Goal: Complete Application Form: Complete application form

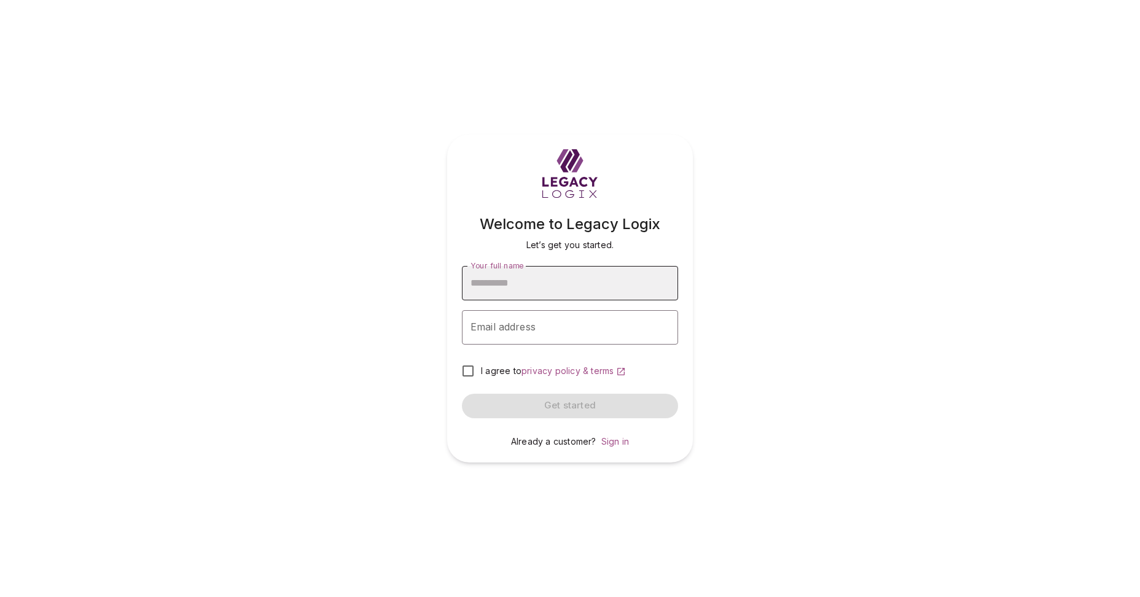
click at [574, 283] on input "Your full name" at bounding box center [570, 283] width 216 height 34
type input "**********"
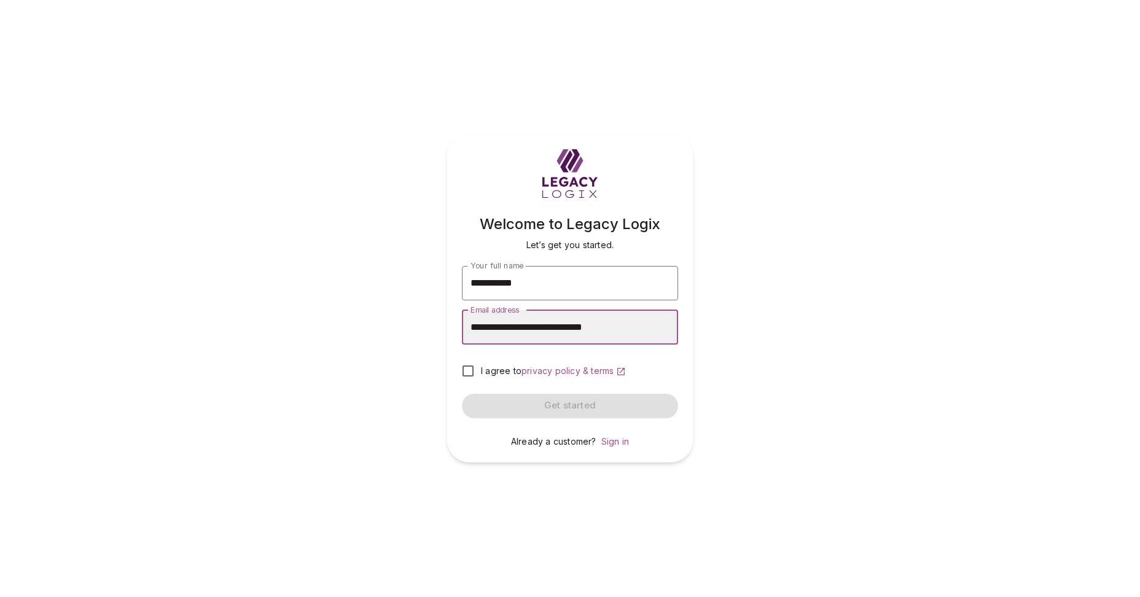
type input "**********"
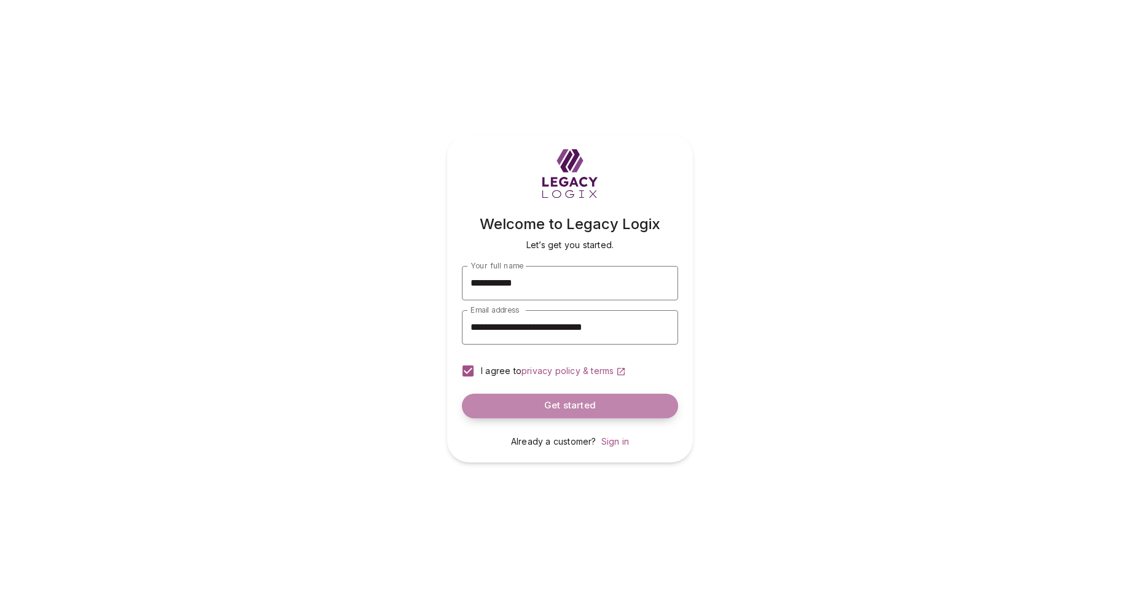
click at [570, 405] on span "Get started" at bounding box center [570, 406] width 52 height 12
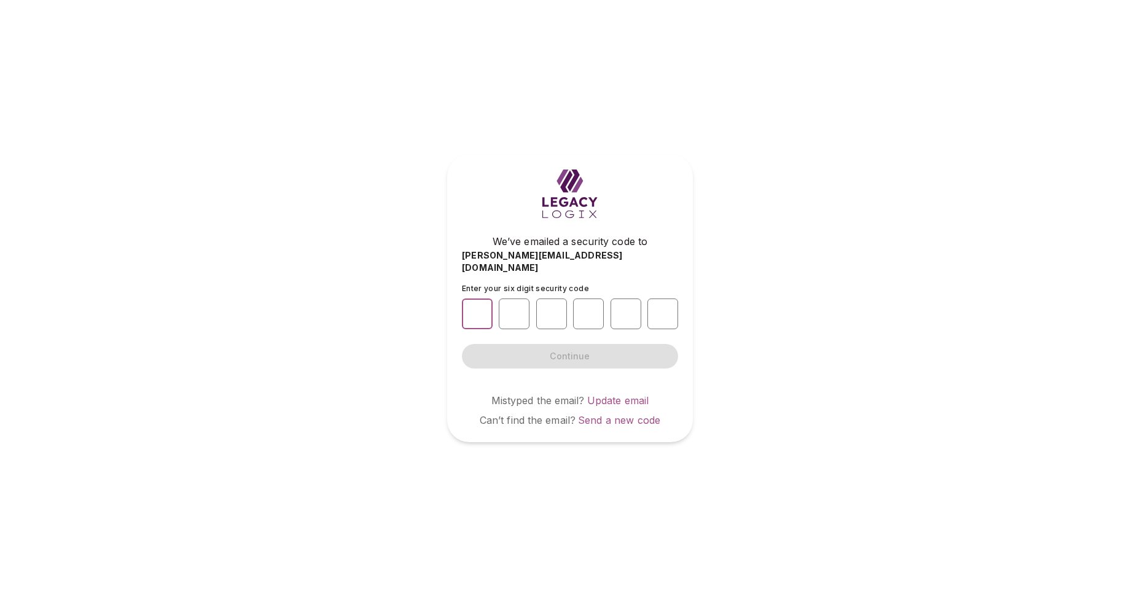
click at [481, 306] on input "number" at bounding box center [477, 313] width 31 height 31
type input "*"
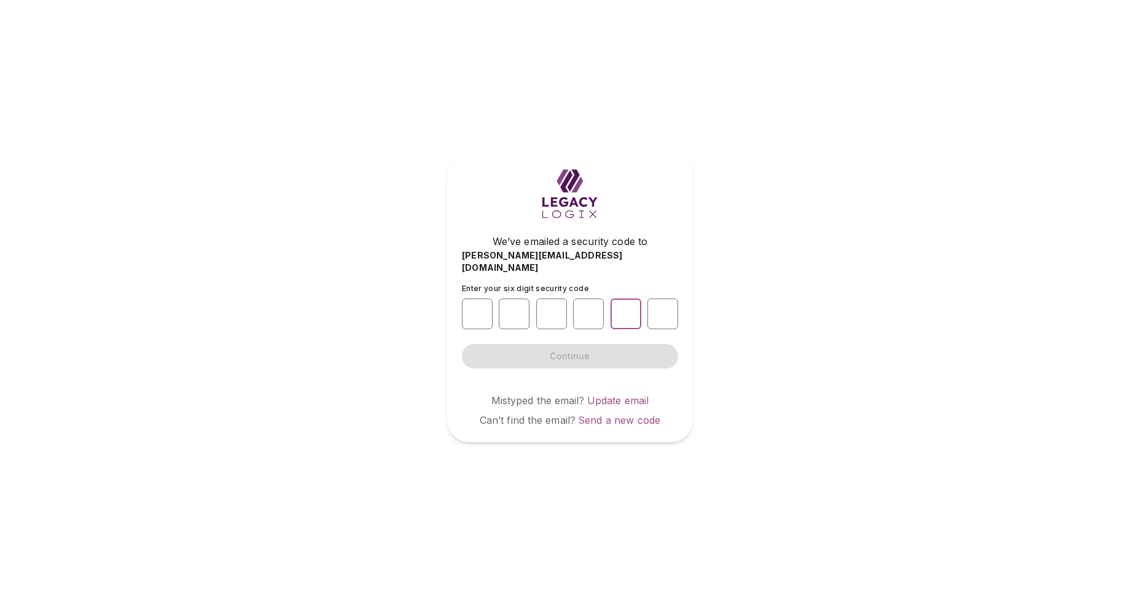
type input "*"
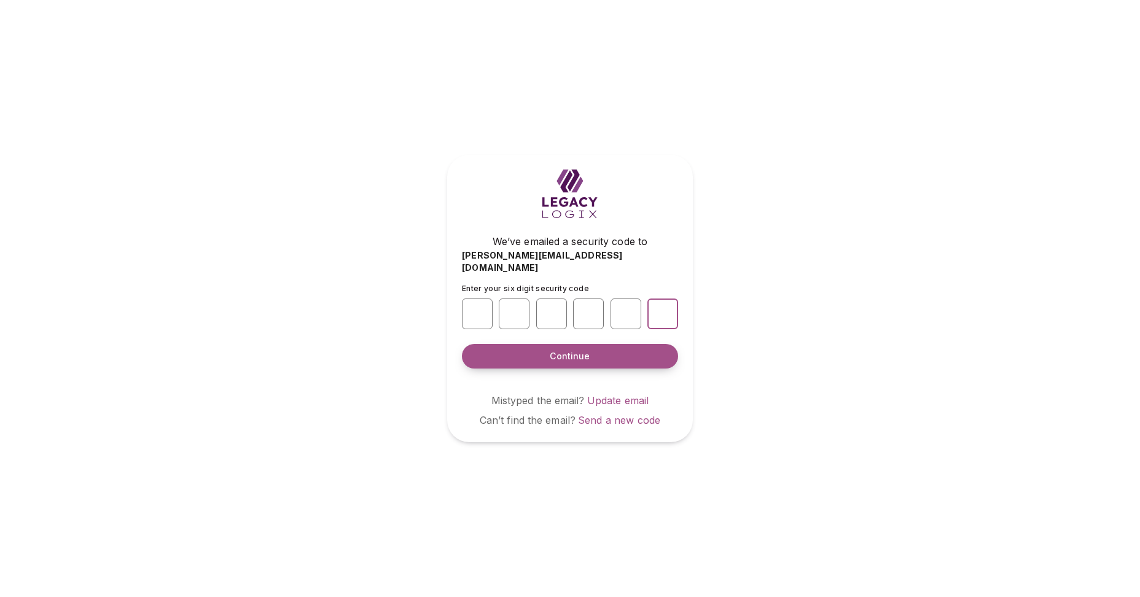
type input "*"
click at [570, 350] on span "Continue" at bounding box center [570, 356] width 40 height 12
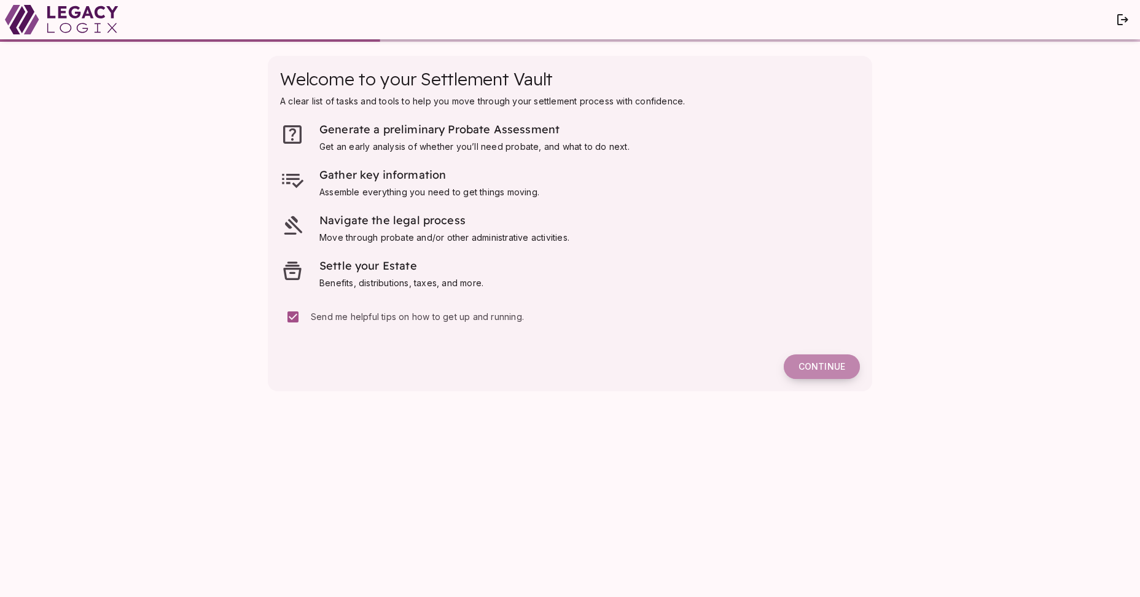
click at [818, 362] on span "Continue" at bounding box center [821, 366] width 47 height 11
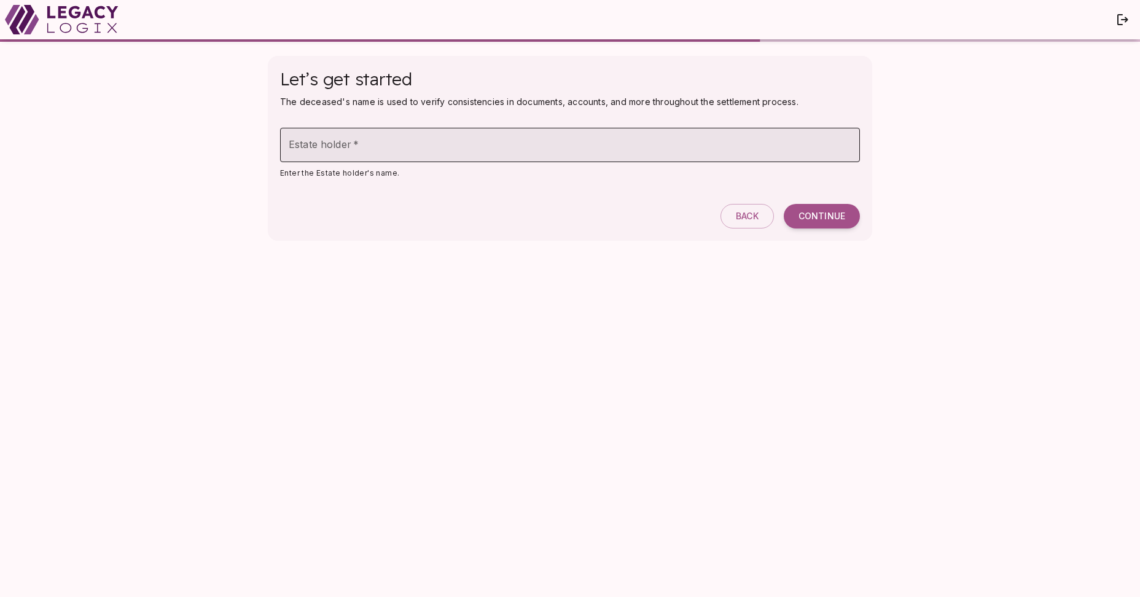
click at [420, 146] on input "Estate holder   *" at bounding box center [570, 145] width 580 height 34
type input "**********"
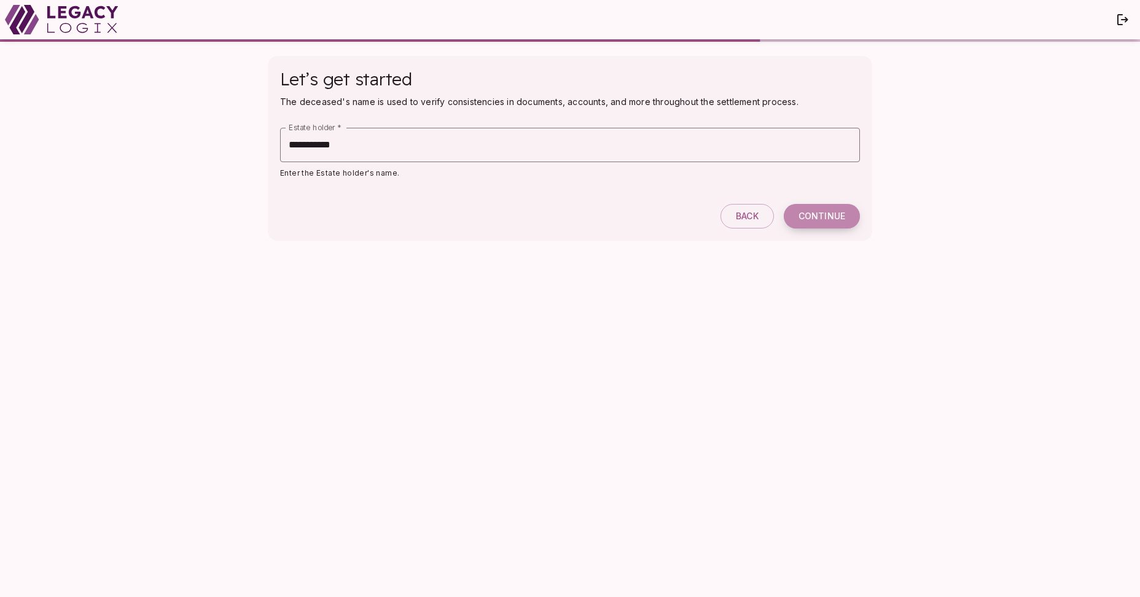
click at [810, 218] on span "Continue" at bounding box center [821, 216] width 47 height 11
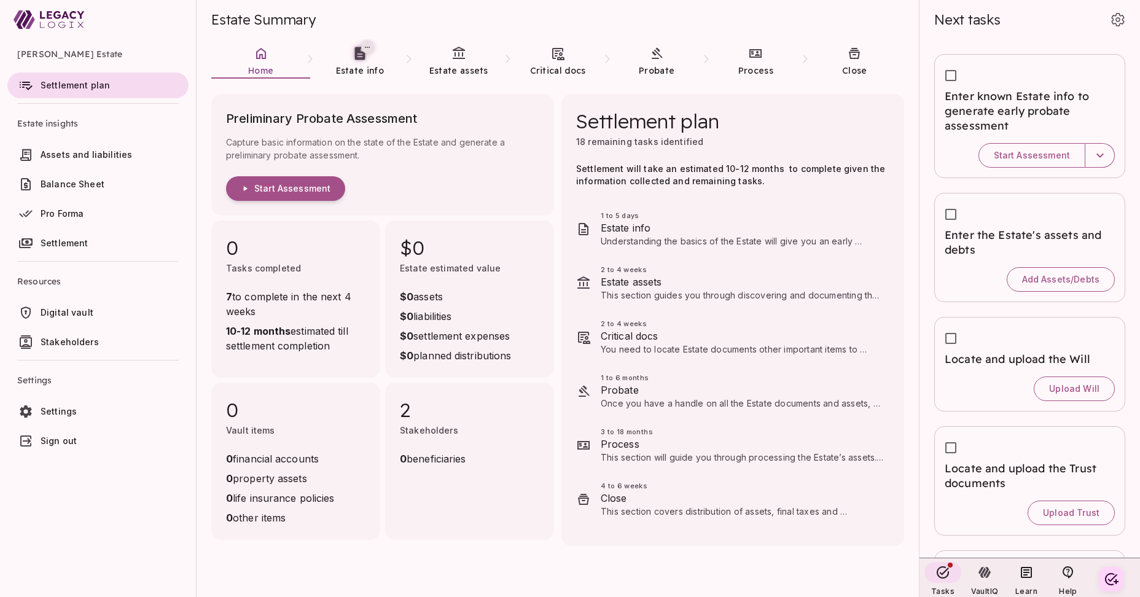
click at [122, 307] on span "Digital vault" at bounding box center [112, 312] width 143 height 12
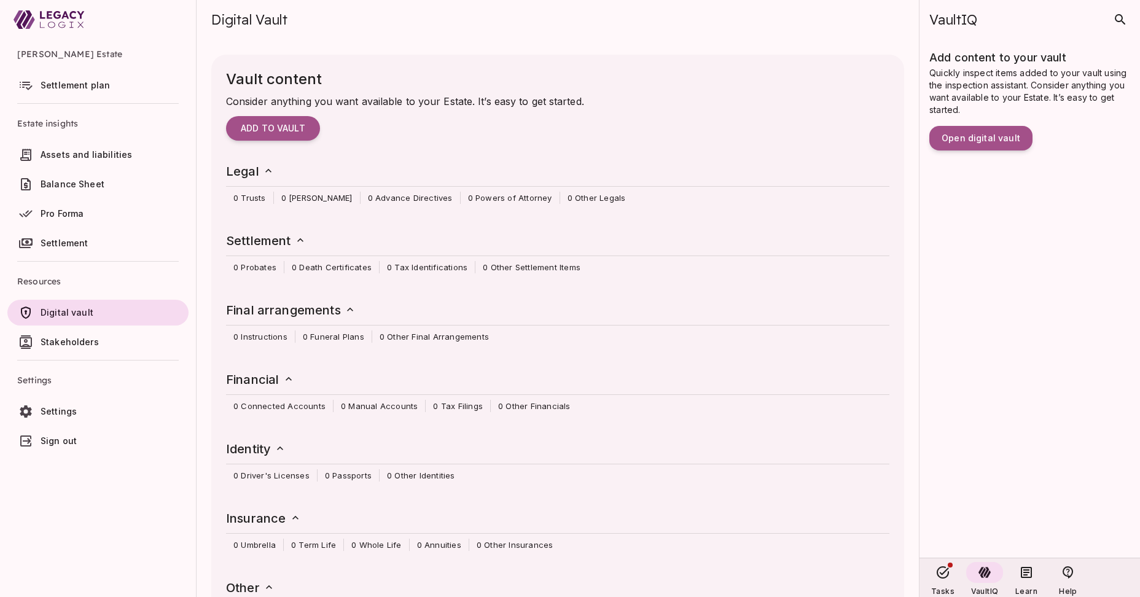
click at [126, 179] on span "Balance Sheet" at bounding box center [112, 184] width 143 height 12
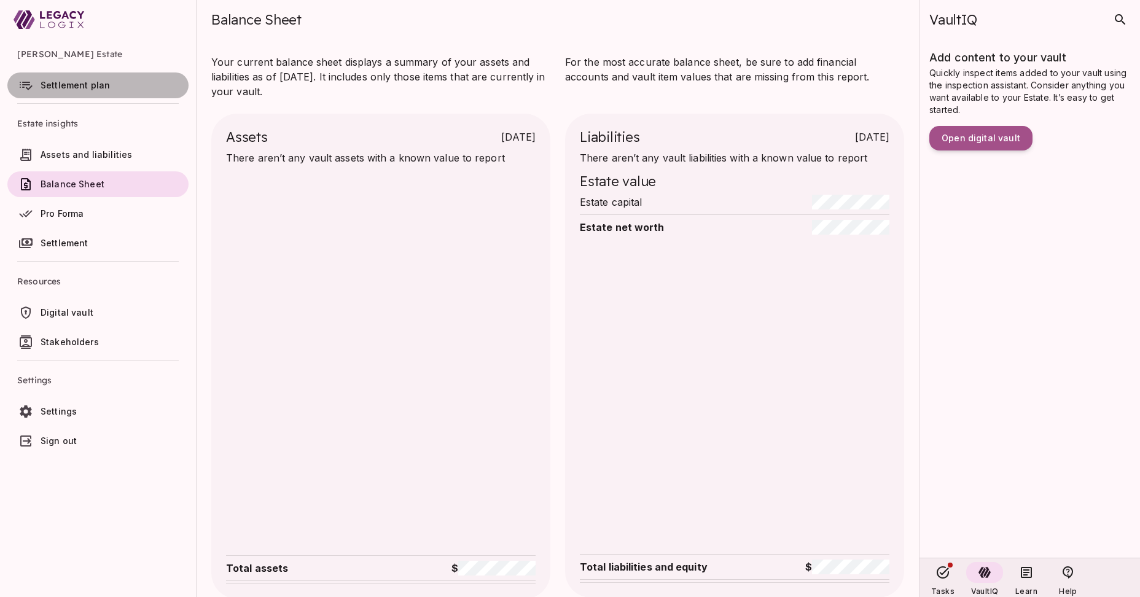
click at [85, 84] on span "Settlement plan" at bounding box center [75, 85] width 69 height 10
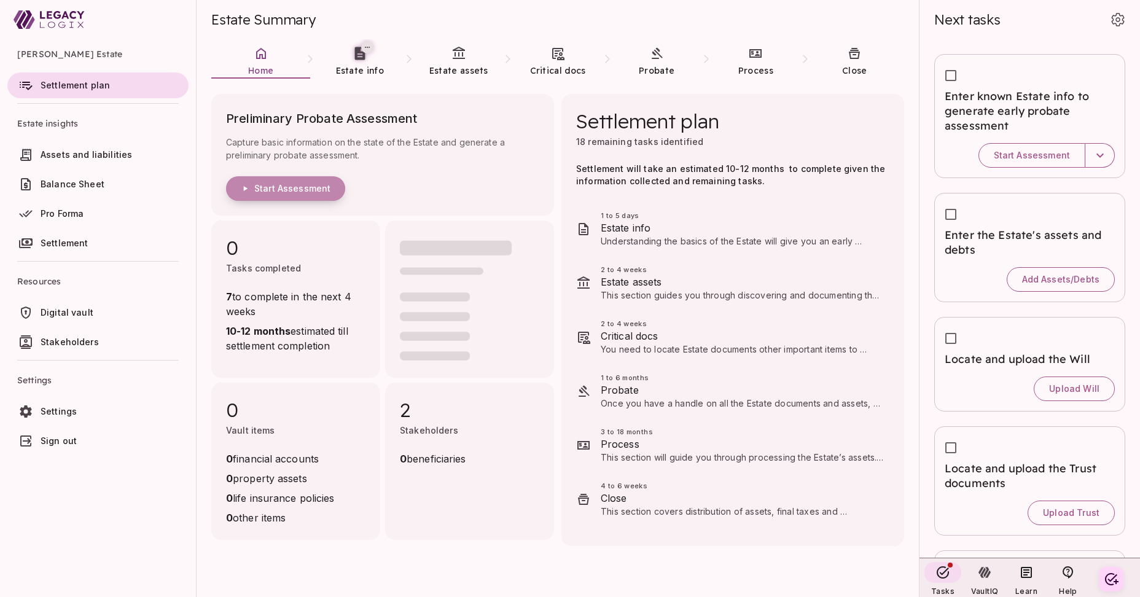
click at [282, 190] on span "Start Assessment" at bounding box center [292, 188] width 76 height 11
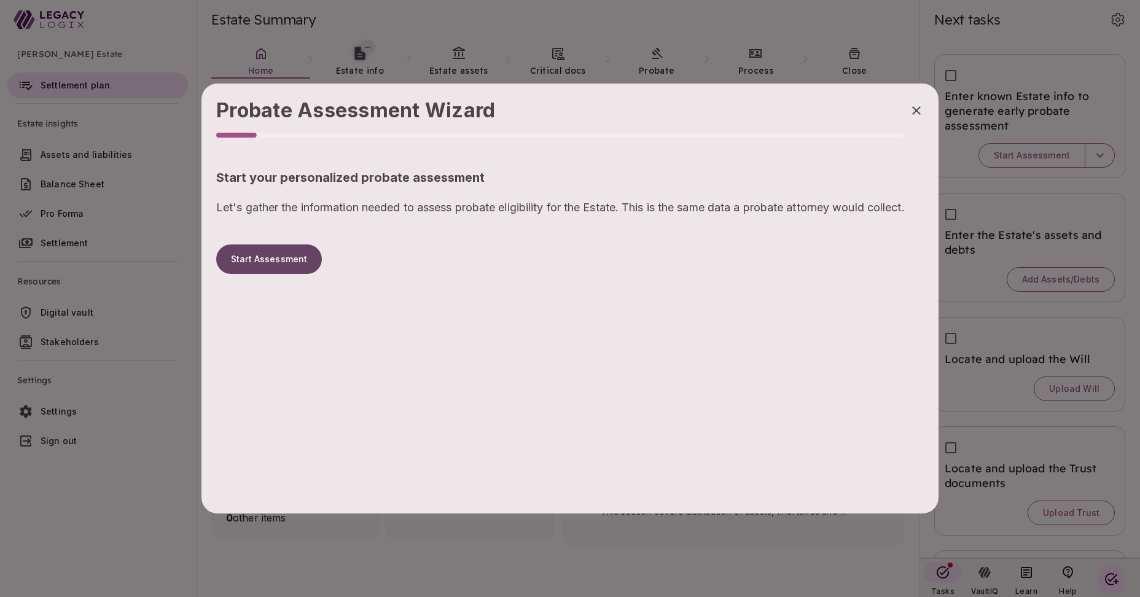
click at [281, 263] on button "Start Assessment" at bounding box center [269, 258] width 106 height 29
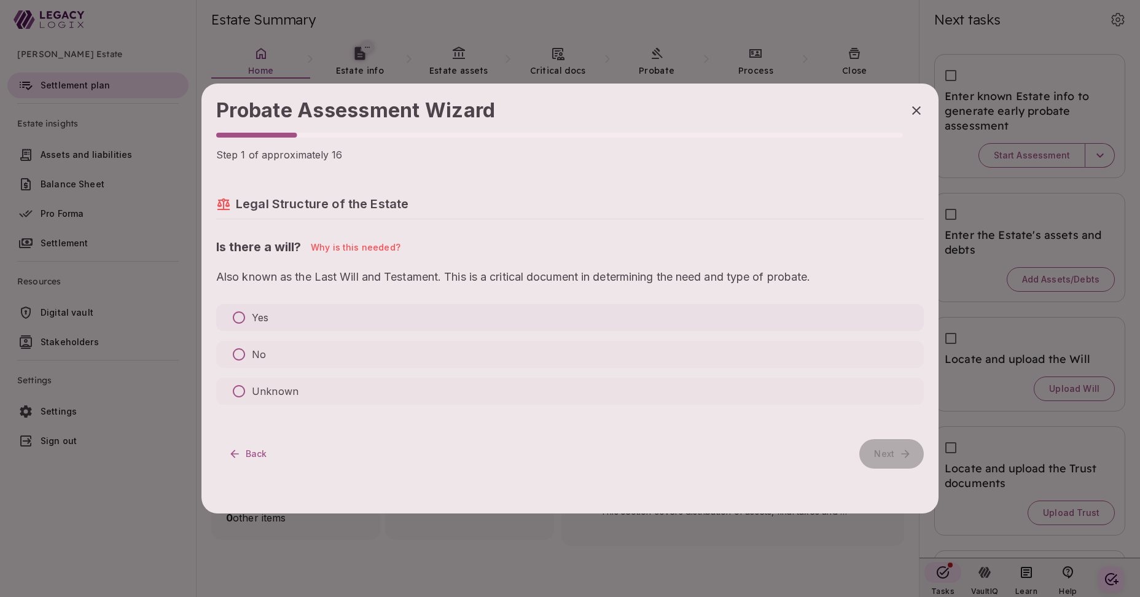
click at [263, 314] on p "Yes" at bounding box center [260, 317] width 17 height 15
click at [259, 352] on p "No" at bounding box center [259, 354] width 14 height 15
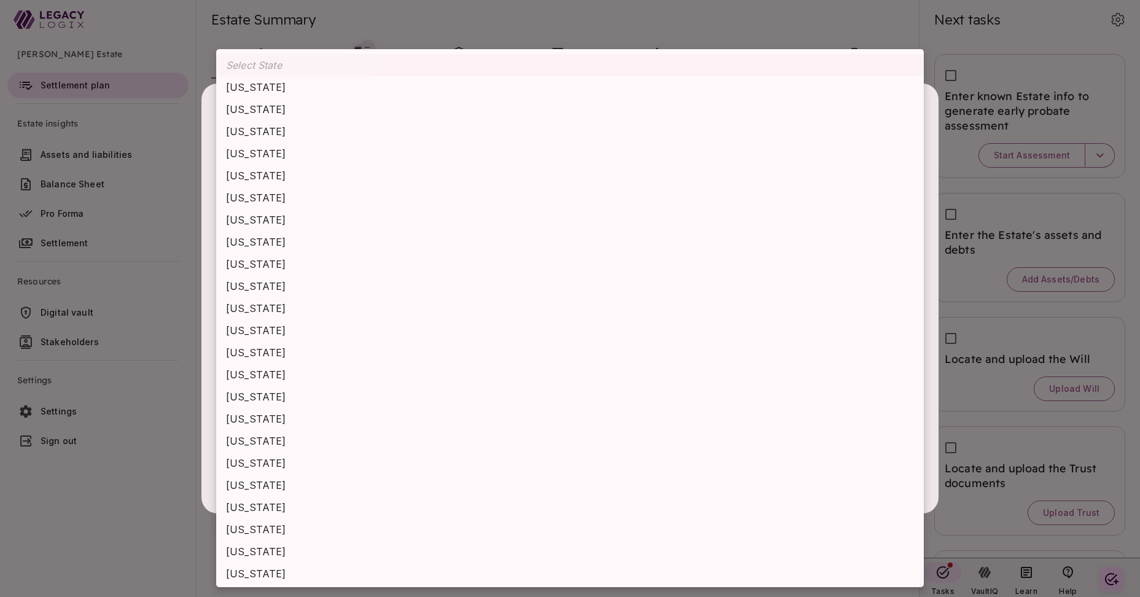
click at [273, 337] on body "Henry Smith Estate Settlement plan Estate insights Assets and liabilities Balan…" at bounding box center [570, 298] width 1140 height 597
click at [277, 216] on li "Connecticut" at bounding box center [569, 220] width 707 height 22
type input "**********"
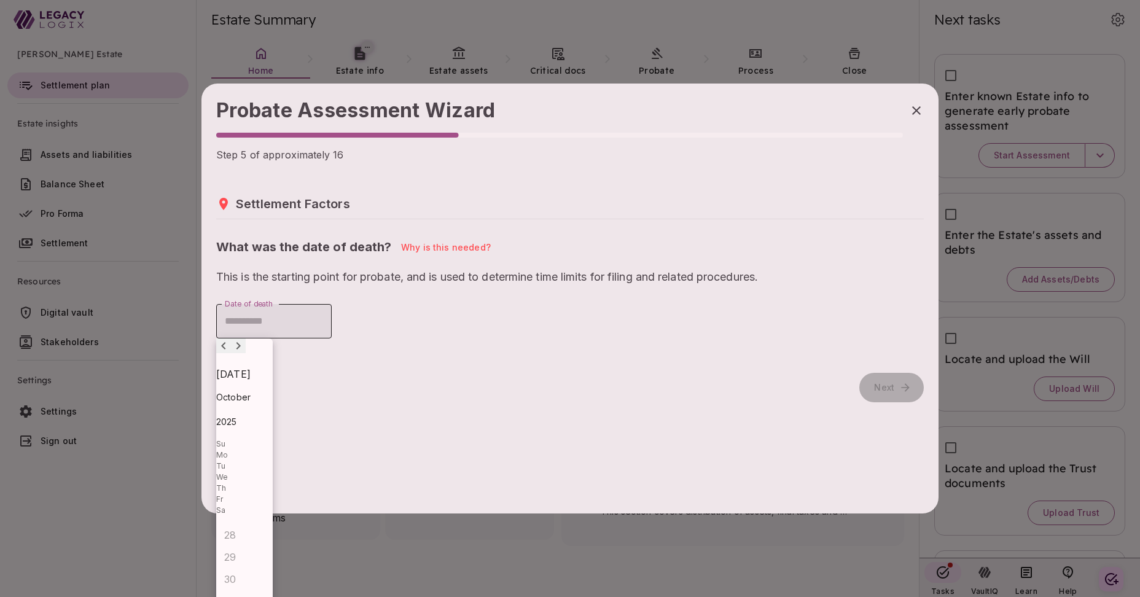
click at [286, 324] on input "Date of death" at bounding box center [273, 321] width 115 height 34
type input "**********"
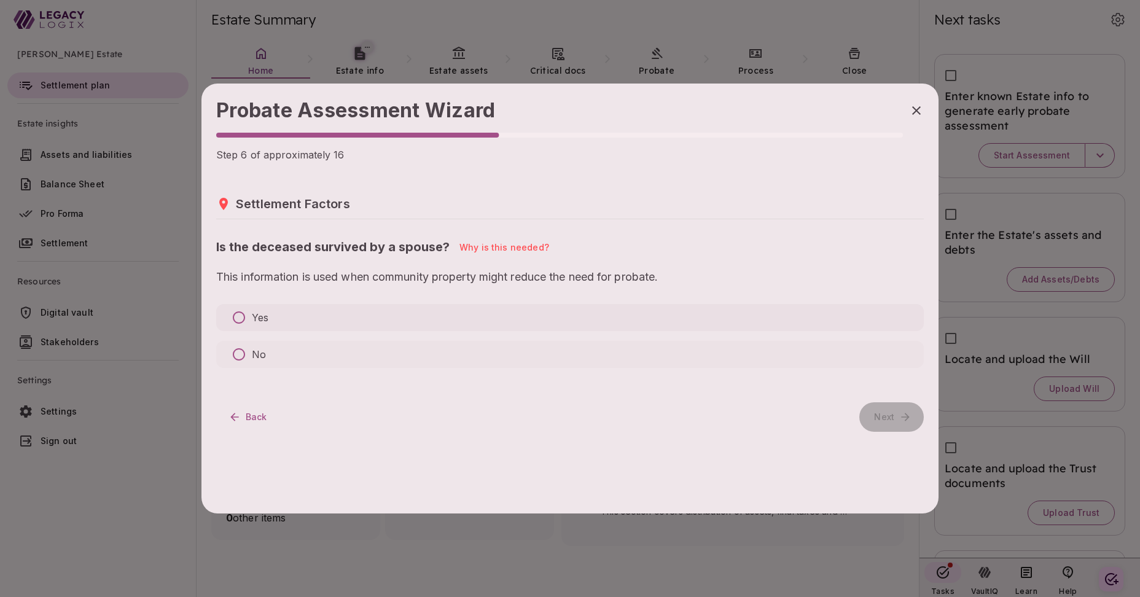
click at [262, 317] on p "Yes" at bounding box center [260, 317] width 17 height 15
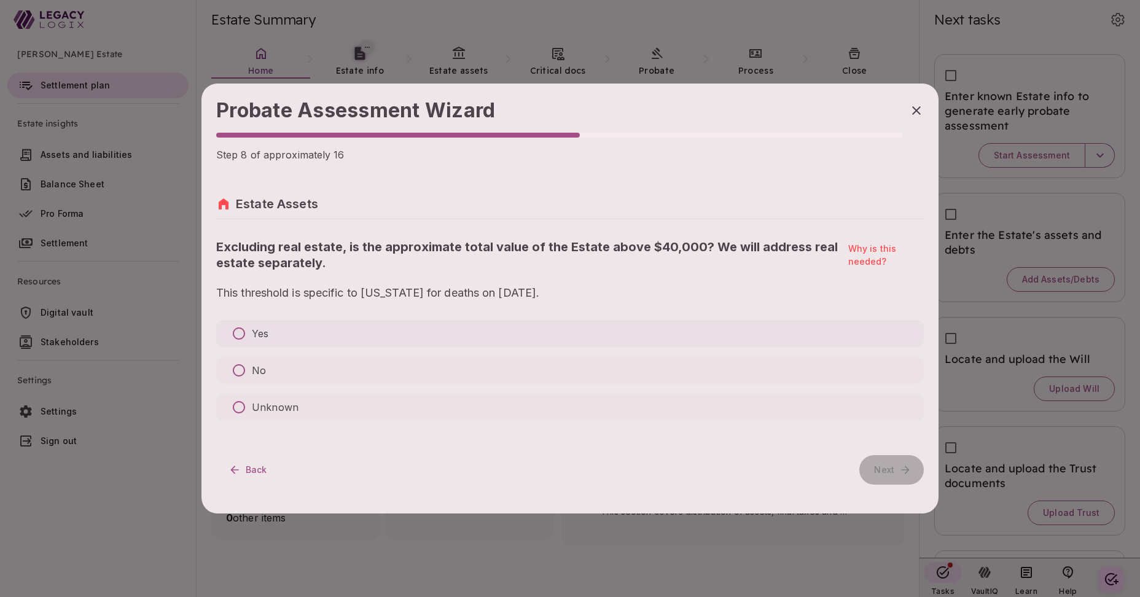
click at [260, 336] on p "Yes" at bounding box center [260, 333] width 17 height 15
click at [259, 363] on p "No" at bounding box center [259, 370] width 14 height 15
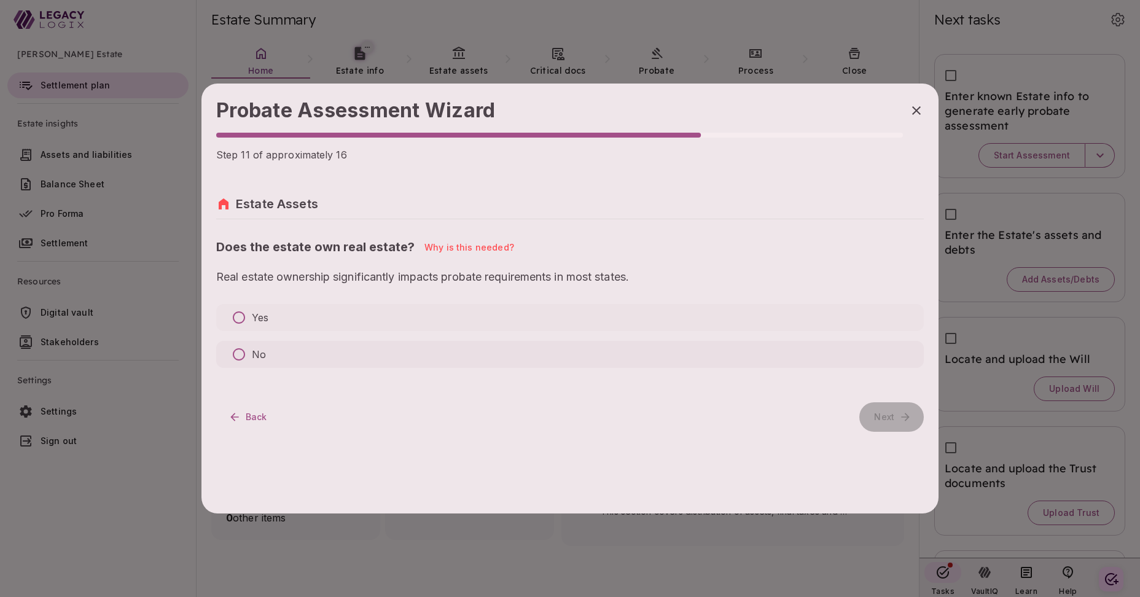
click at [255, 352] on p "No" at bounding box center [259, 354] width 14 height 15
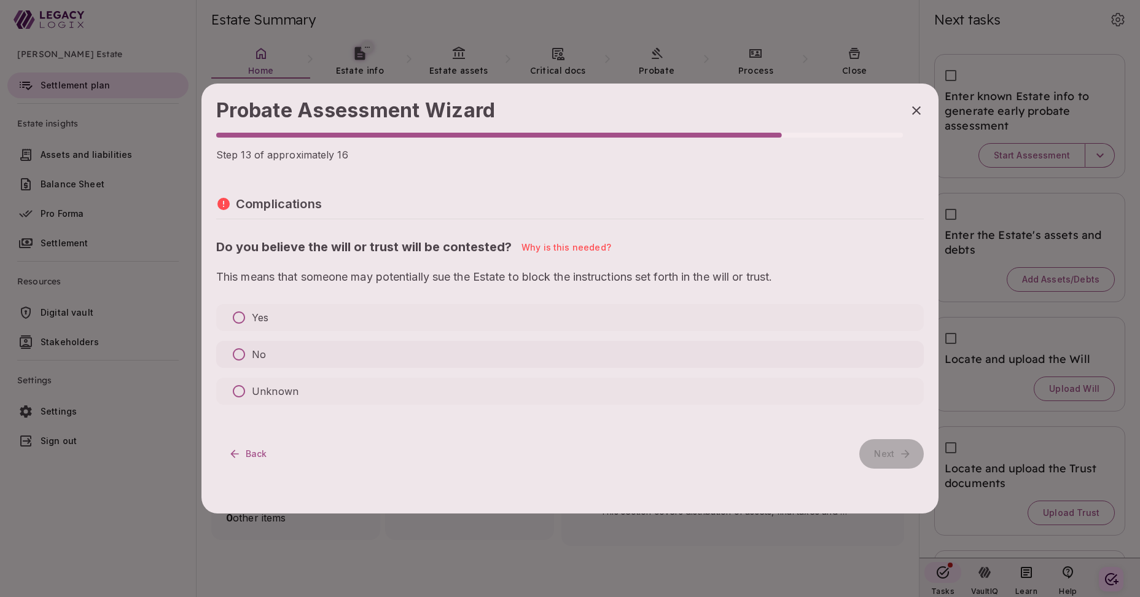
click at [259, 356] on p "No" at bounding box center [259, 354] width 14 height 15
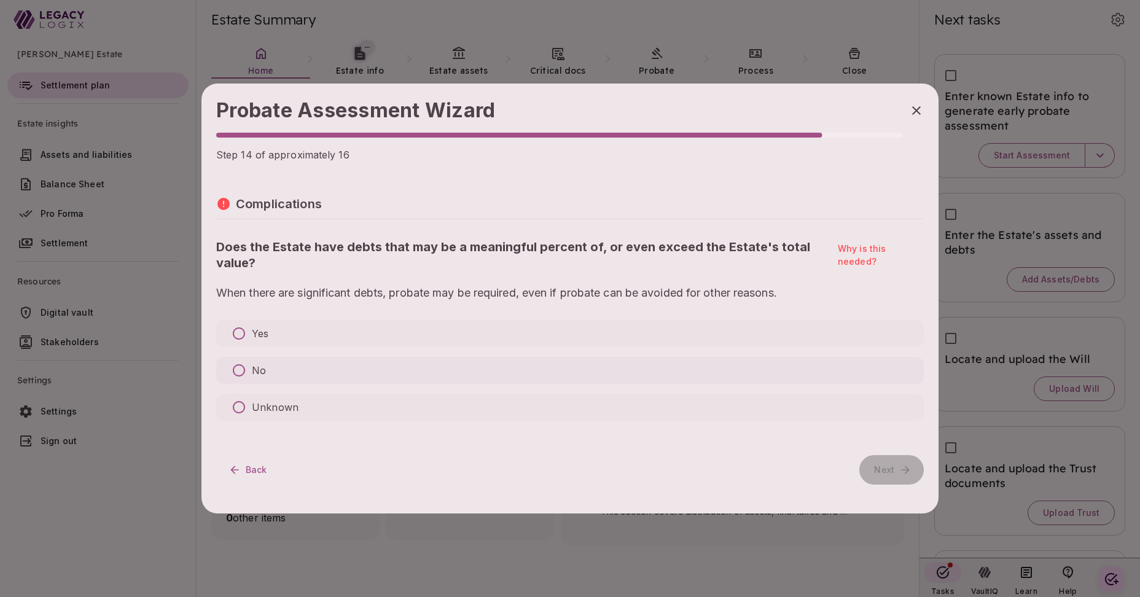
click at [259, 368] on p "No" at bounding box center [259, 370] width 14 height 15
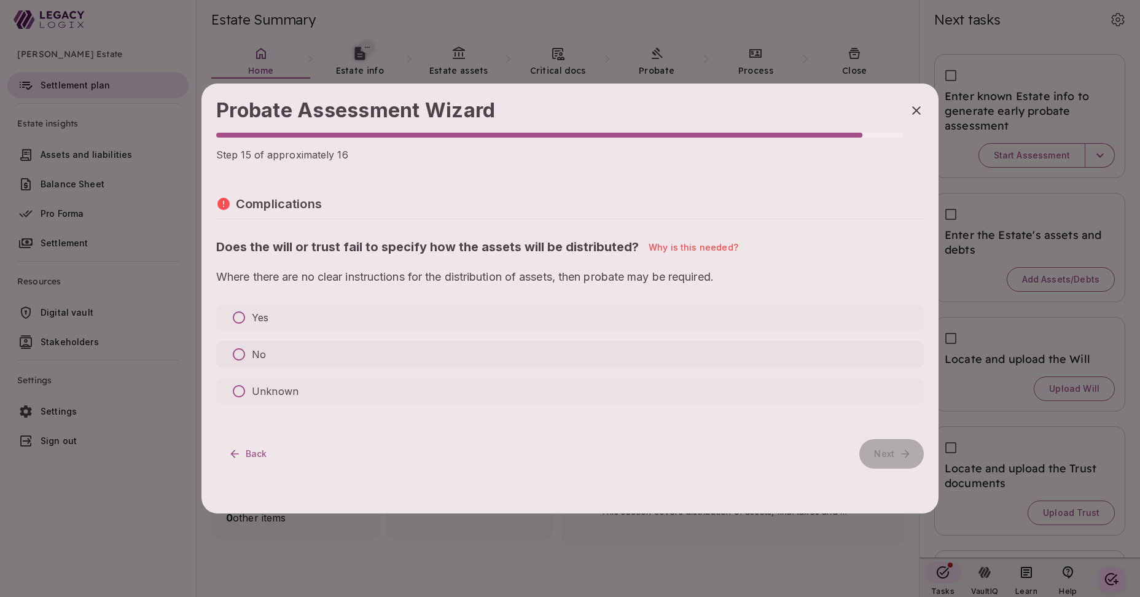
click at [259, 357] on p "No" at bounding box center [259, 354] width 14 height 15
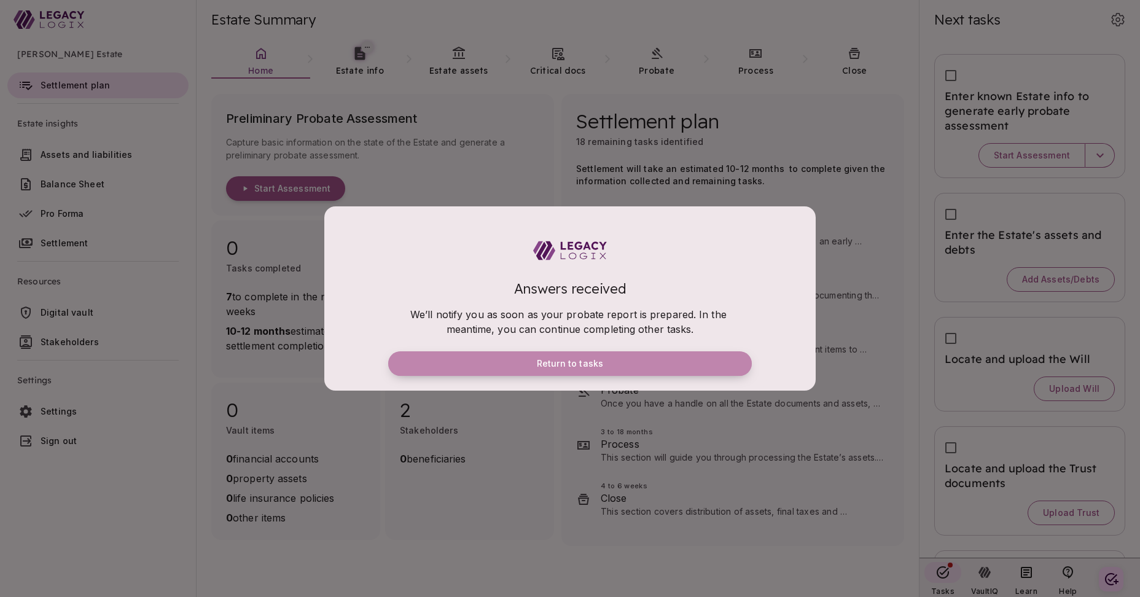
click at [637, 360] on button "Return to tasks" at bounding box center [570, 363] width 364 height 25
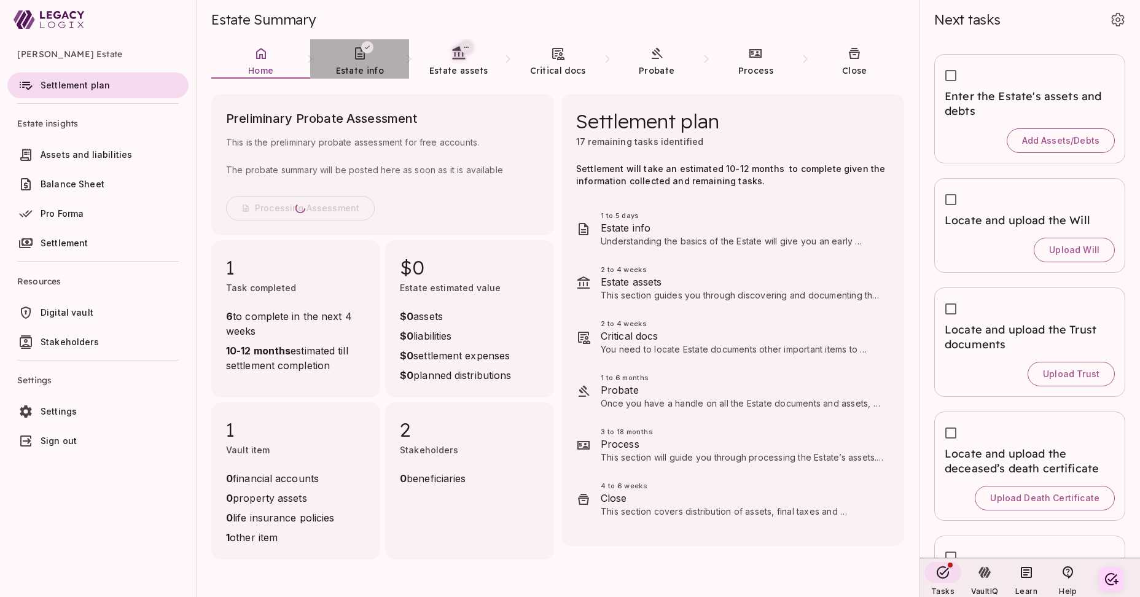
click at [360, 66] on span "Estate info" at bounding box center [360, 70] width 48 height 11
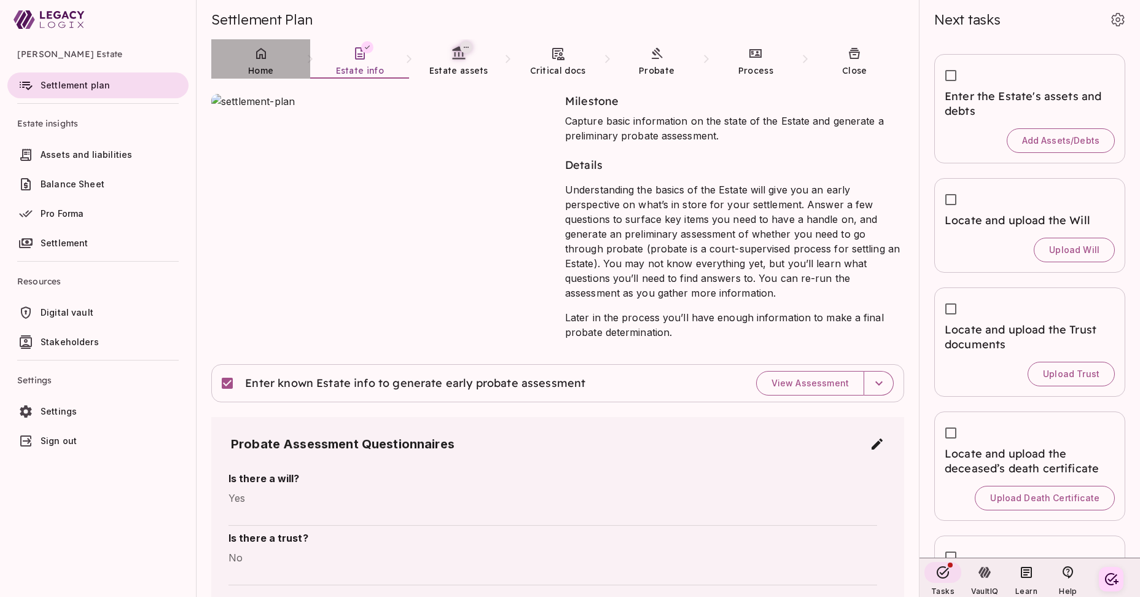
click at [265, 61] on link "Home" at bounding box center [260, 61] width 99 height 44
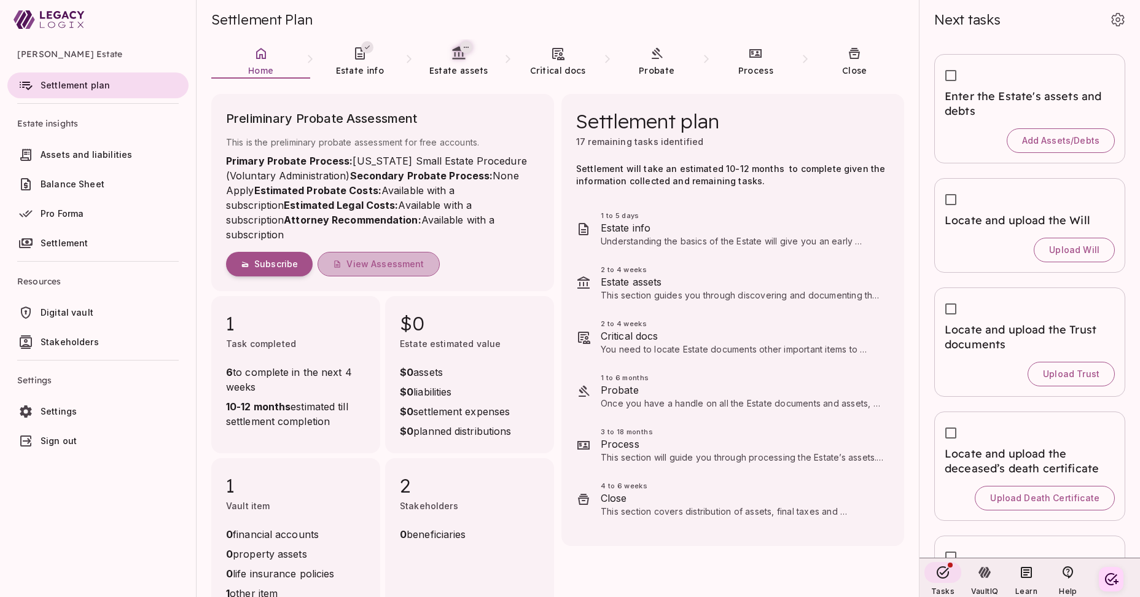
click at [386, 263] on span "View Assessment" at bounding box center [384, 264] width 77 height 11
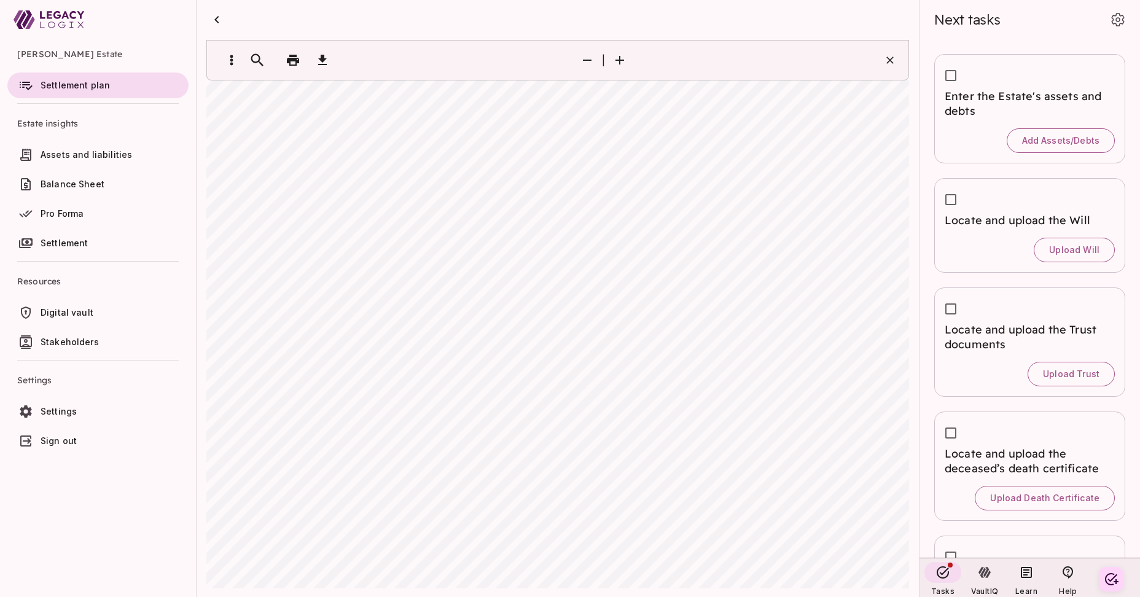
scroll to position [29, 0]
click at [585, 63] on icon "button" at bounding box center [587, 60] width 15 height 15
click at [218, 20] on icon "button" at bounding box center [216, 19] width 15 height 15
